Goal: Task Accomplishment & Management: Manage account settings

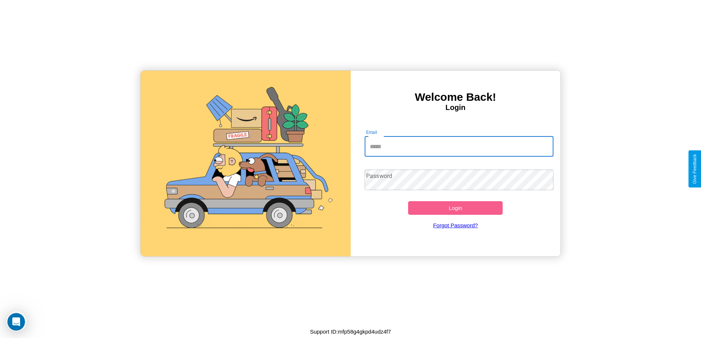
click at [459, 146] on input "Email" at bounding box center [458, 146] width 189 height 21
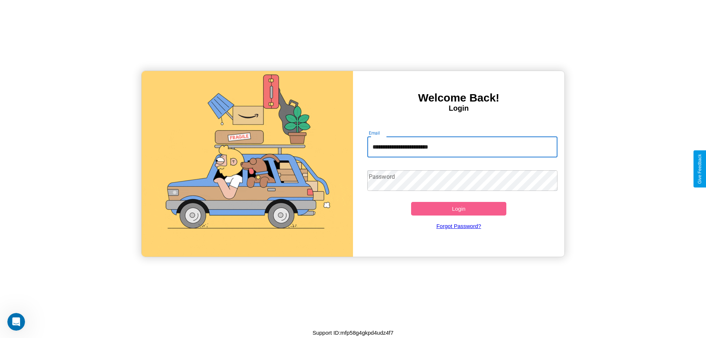
type input "**********"
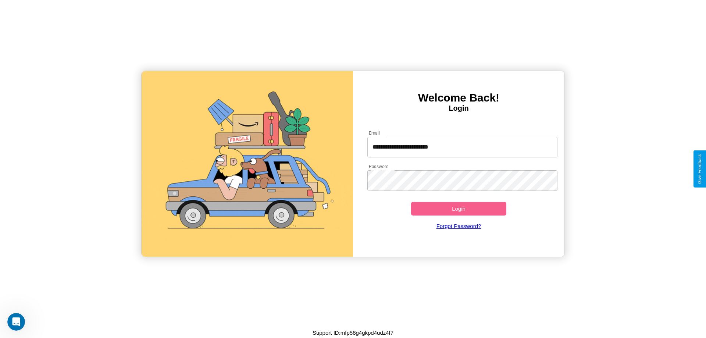
click at [459, 209] on button "Login" at bounding box center [458, 209] width 95 height 14
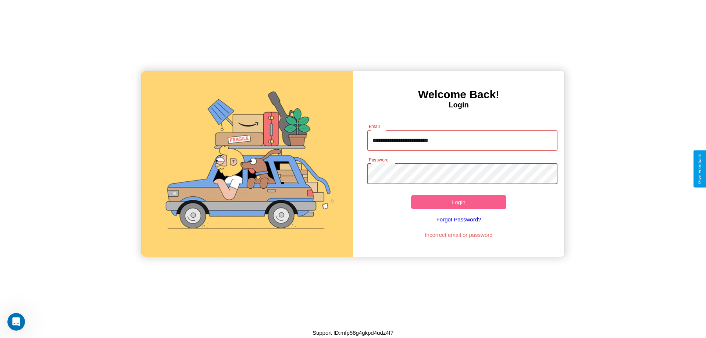
click at [459, 202] on button "Login" at bounding box center [458, 202] width 95 height 14
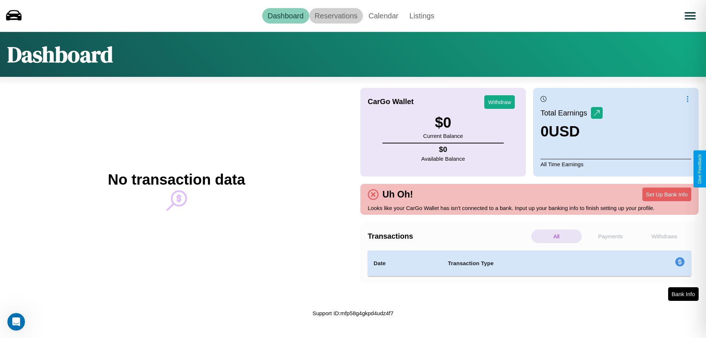
click at [336, 15] on link "Reservations" at bounding box center [336, 15] width 54 height 15
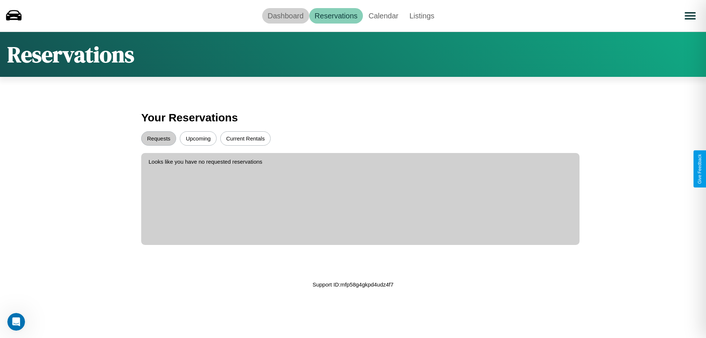
click at [285, 15] on link "Dashboard" at bounding box center [285, 15] width 47 height 15
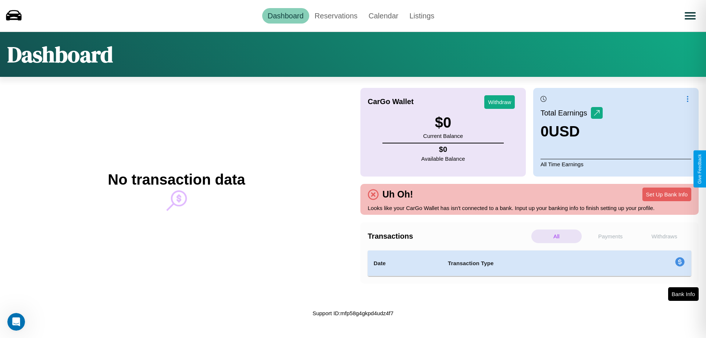
click at [610, 236] on p "Payments" at bounding box center [610, 236] width 50 height 14
click at [556, 236] on p "All" at bounding box center [556, 236] width 50 height 14
click at [664, 236] on p "Withdraws" at bounding box center [664, 236] width 50 height 14
